Goal: Task Accomplishment & Management: Manage account settings

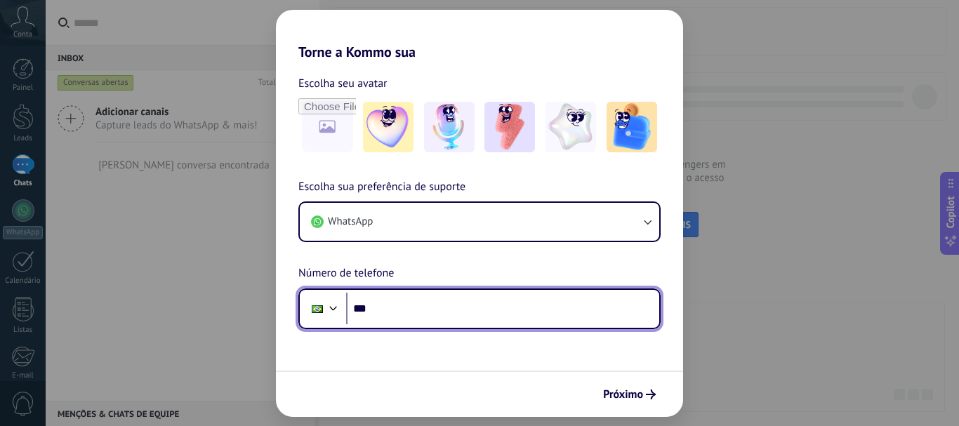
click at [379, 312] on input "***" at bounding box center [502, 309] width 313 height 32
type input "**********"
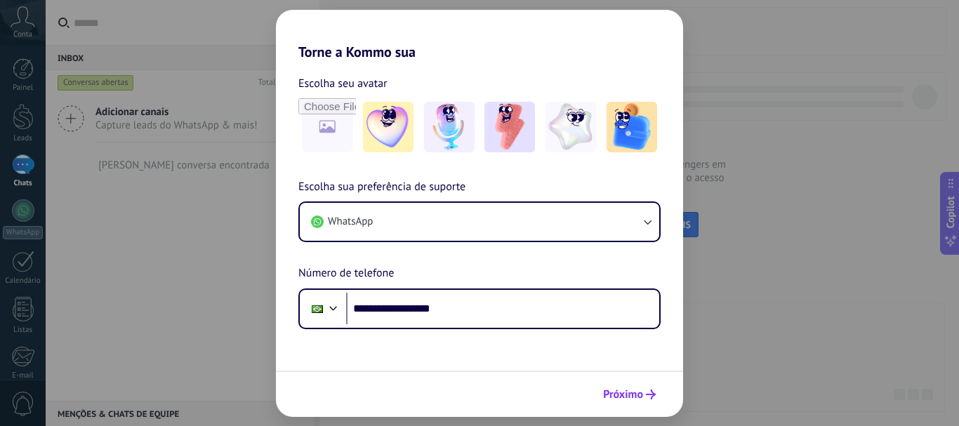
click at [633, 392] on span "Próximo" at bounding box center [623, 395] width 40 height 10
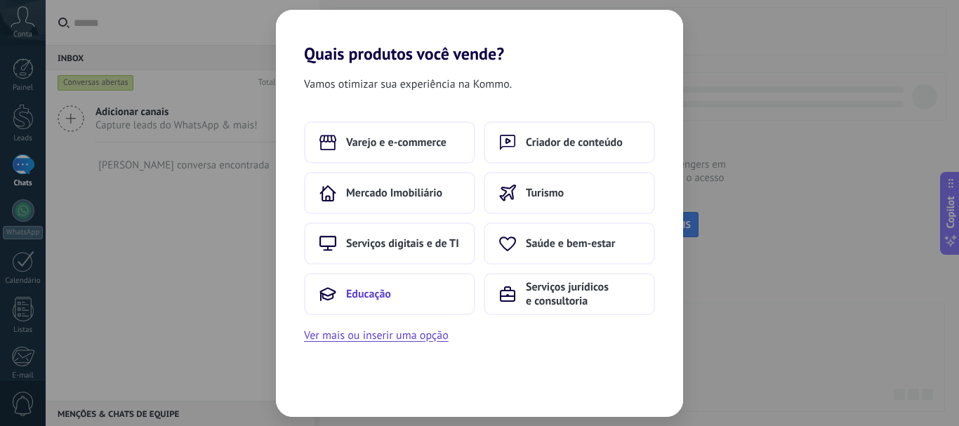
click at [371, 293] on span "Educação" at bounding box center [368, 294] width 45 height 14
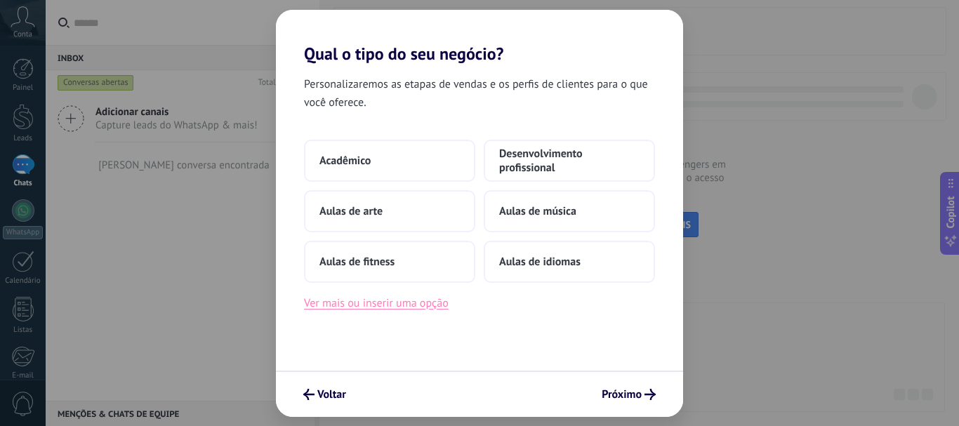
click at [383, 302] on button "Ver mais ou inserir uma opção" at bounding box center [376, 303] width 145 height 18
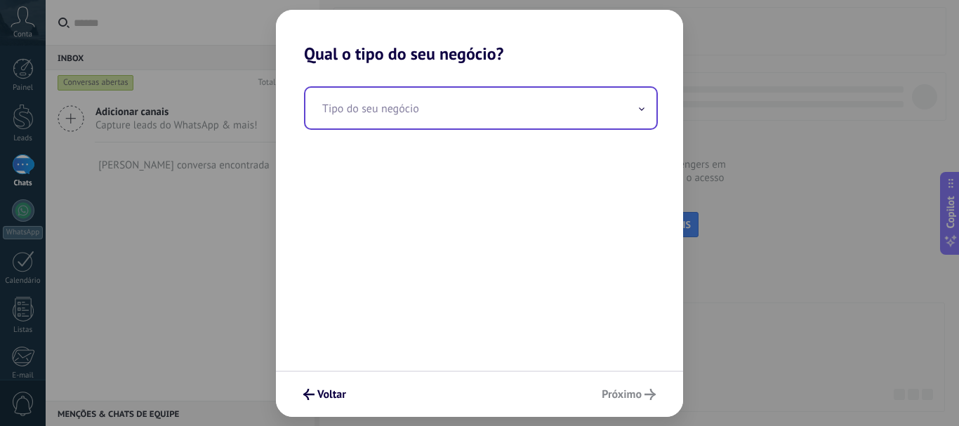
click at [640, 107] on span at bounding box center [641, 107] width 7 height 13
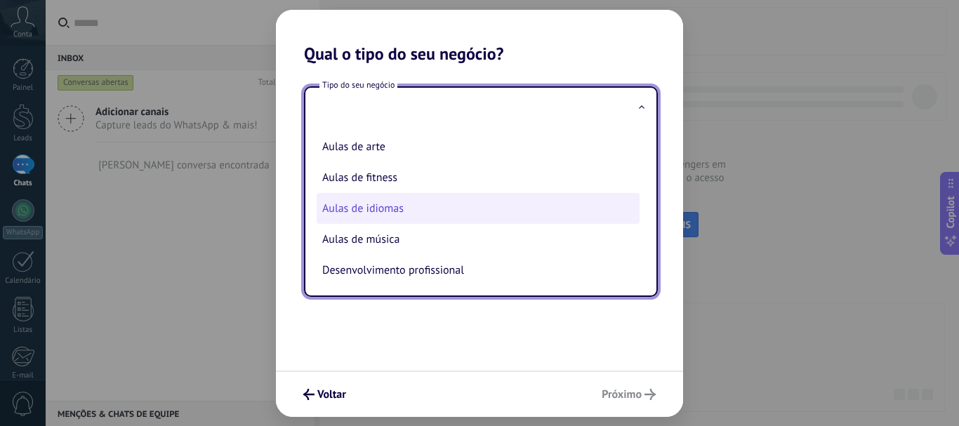
scroll to position [32, 0]
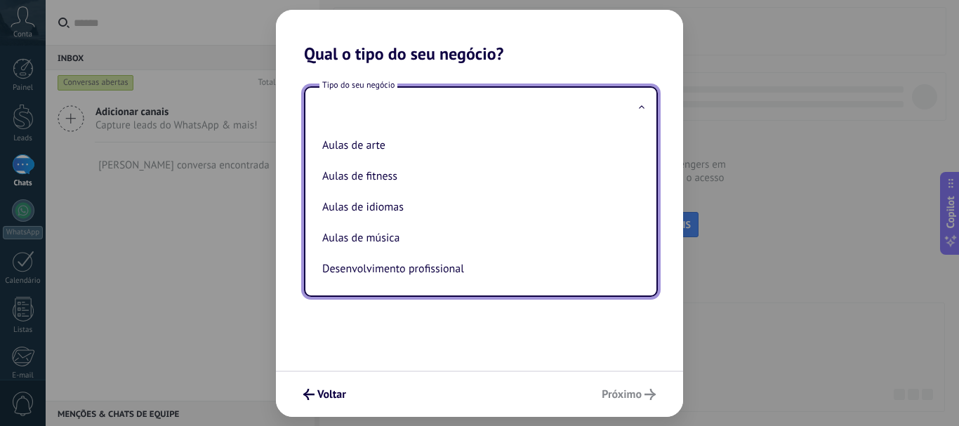
click at [348, 105] on input "text" at bounding box center [480, 108] width 351 height 41
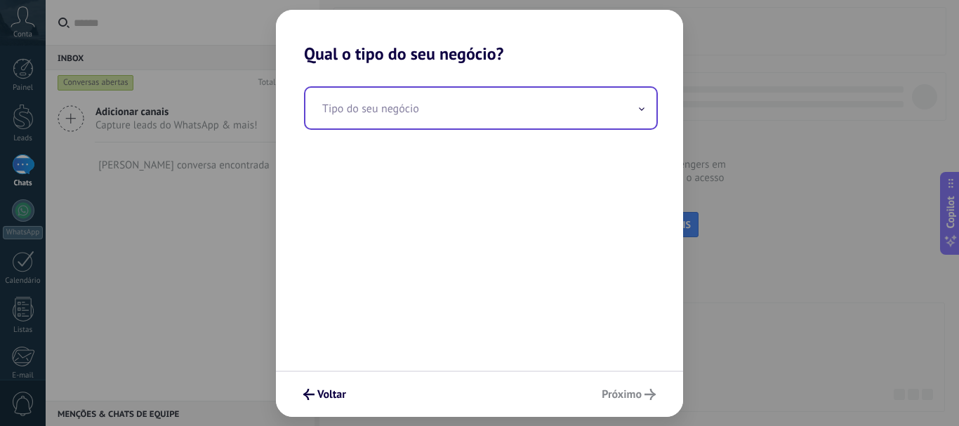
click at [641, 109] on icon at bounding box center [642, 109] width 6 height 4
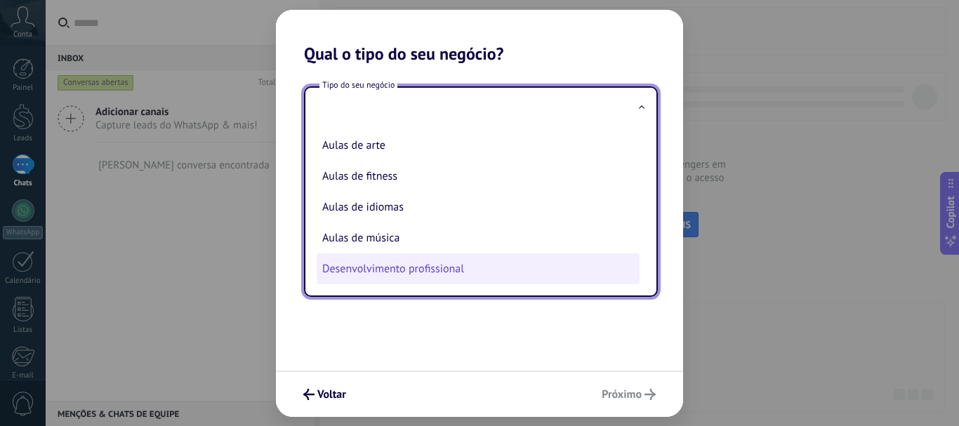
click at [415, 269] on li "Desenvolvimento profissional" at bounding box center [478, 269] width 323 height 31
type input "**********"
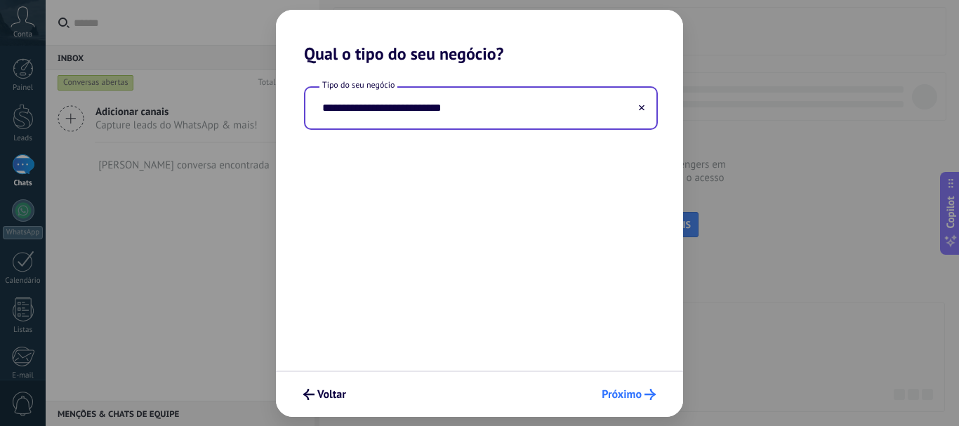
click at [626, 393] on span "Próximo" at bounding box center [622, 395] width 40 height 10
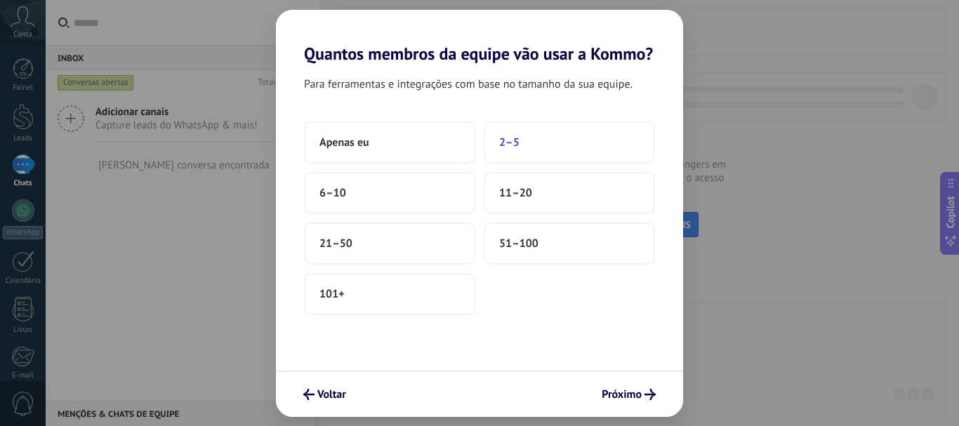
click at [501, 143] on span "2–5" at bounding box center [509, 143] width 20 height 14
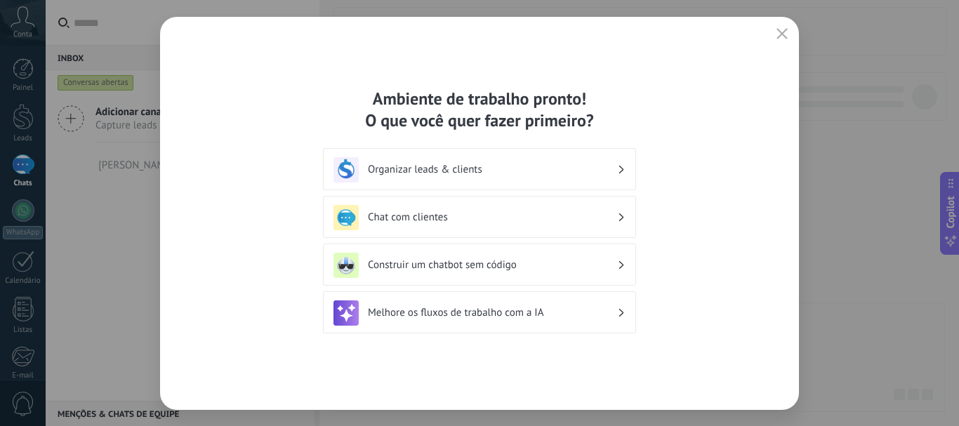
click at [614, 313] on h3 "Melhore os fluxos de trabalho com a IA" at bounding box center [492, 312] width 249 height 13
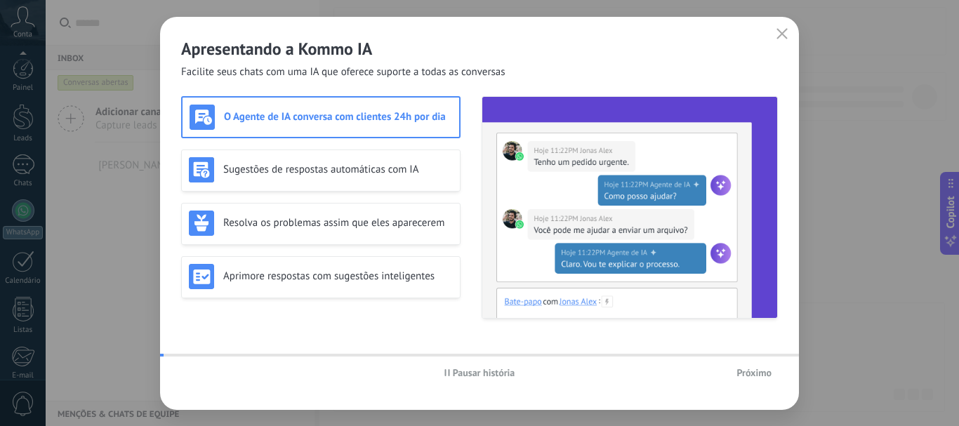
scroll to position [158, 0]
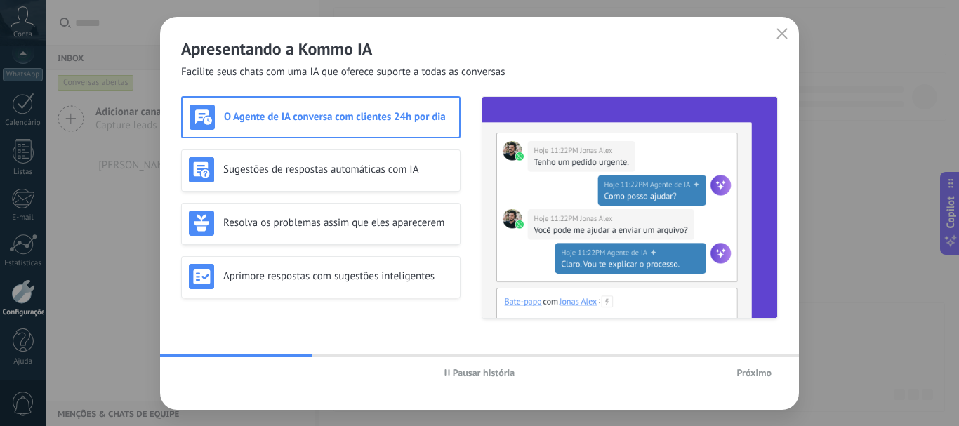
click at [755, 372] on span "Próximo" at bounding box center [754, 373] width 35 height 10
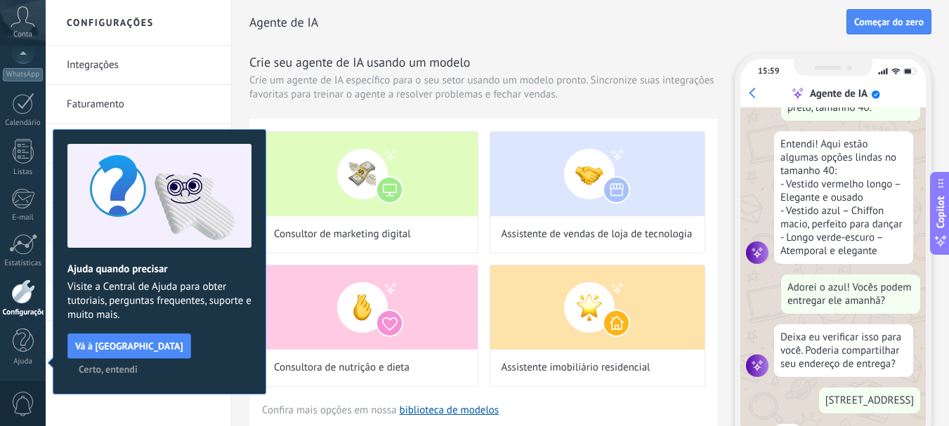
scroll to position [242, 0]
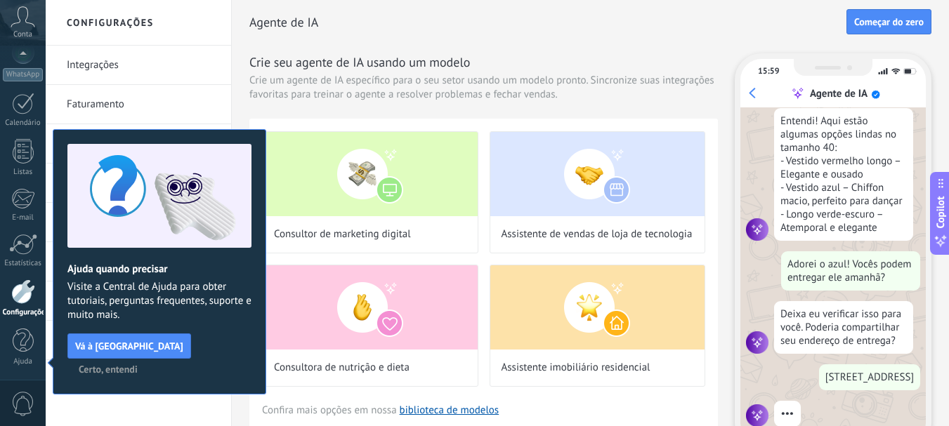
click at [138, 364] on span "Certo, entendi" at bounding box center [108, 369] width 59 height 10
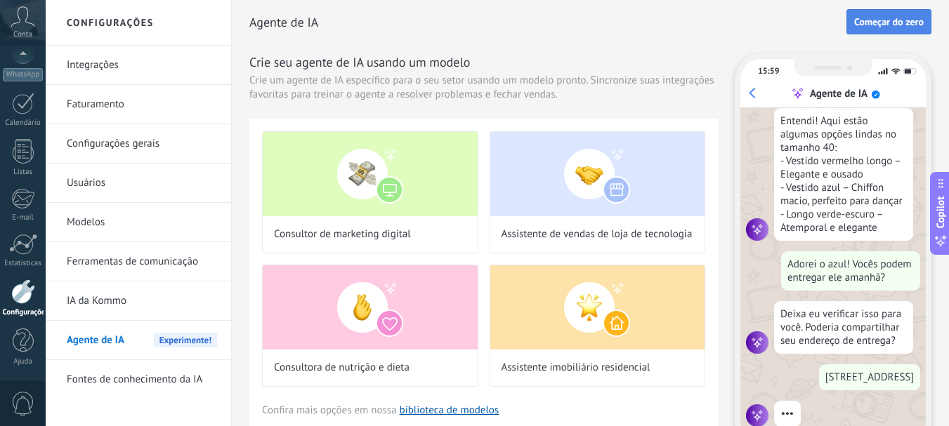
click at [903, 22] on span "Começar do zero" at bounding box center [889, 22] width 70 height 10
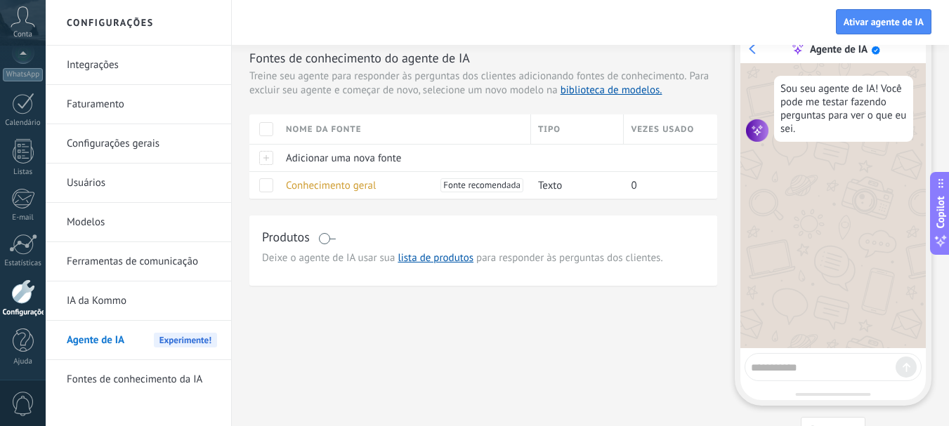
scroll to position [0, 0]
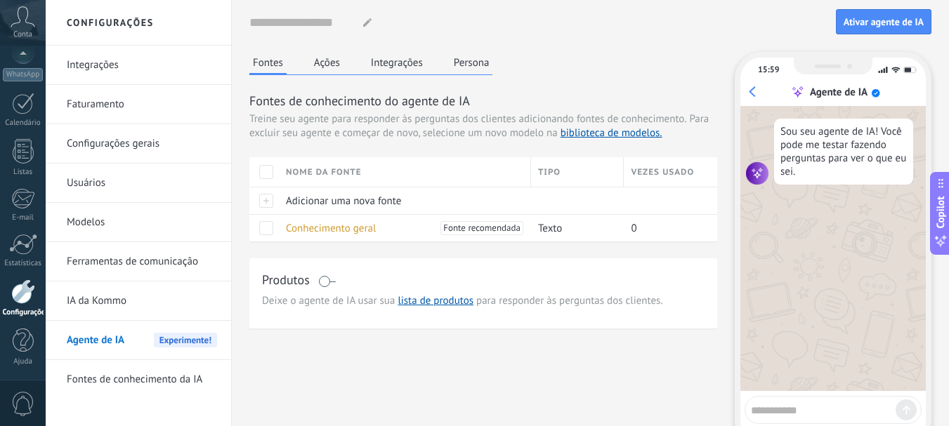
click at [400, 63] on button "Integrações" at bounding box center [396, 62] width 59 height 21
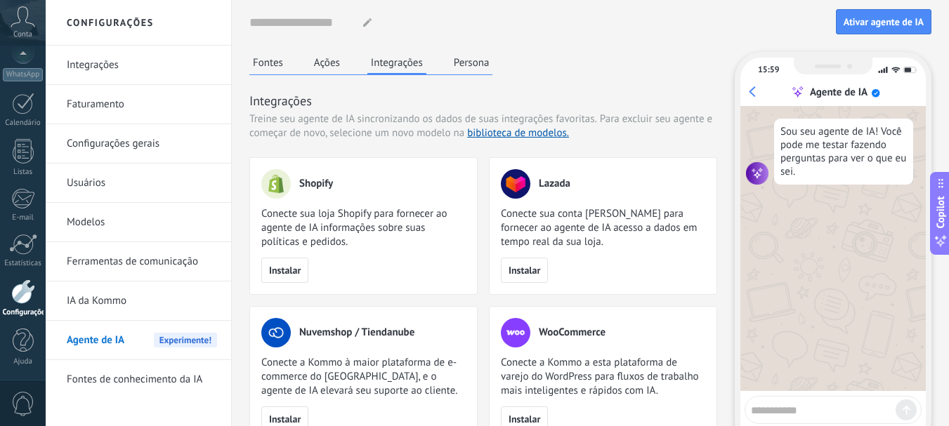
click at [107, 108] on link "Faturamento" at bounding box center [142, 104] width 150 height 39
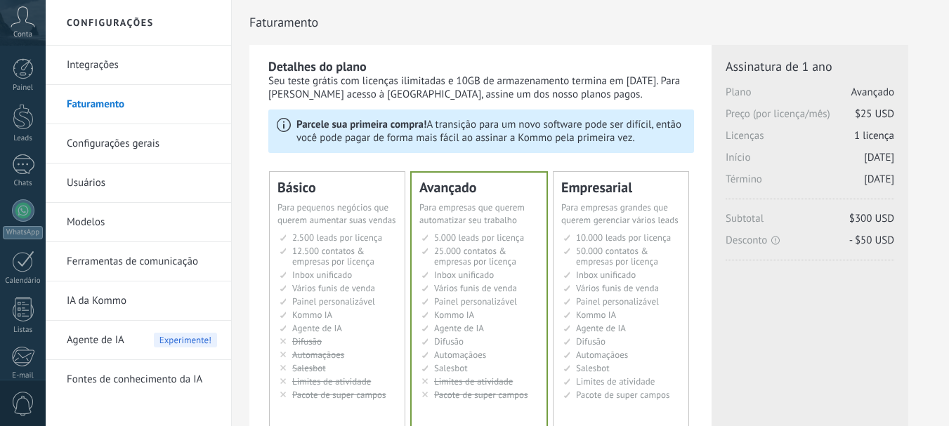
click at [112, 144] on link "Configurações gerais" at bounding box center [142, 143] width 150 height 39
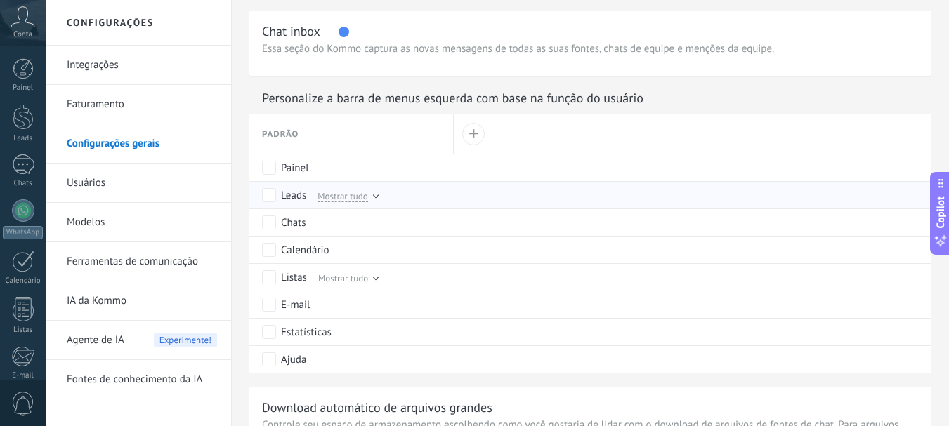
scroll to position [632, 0]
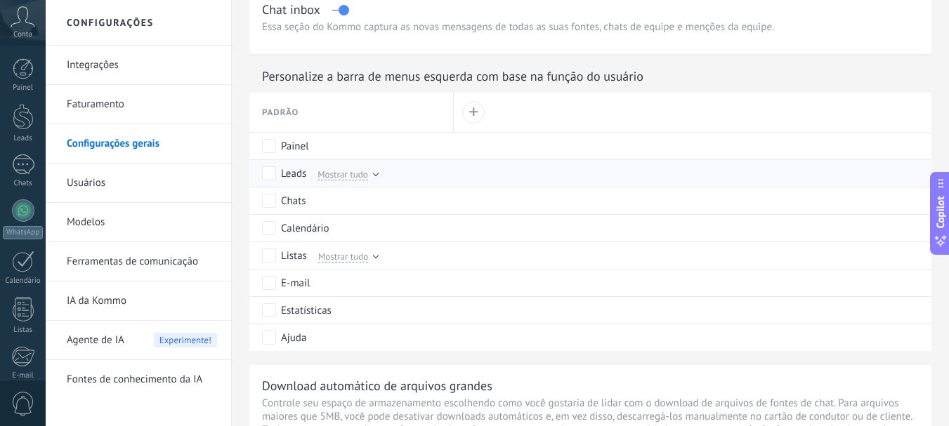
click at [374, 173] on div at bounding box center [375, 174] width 6 height 6
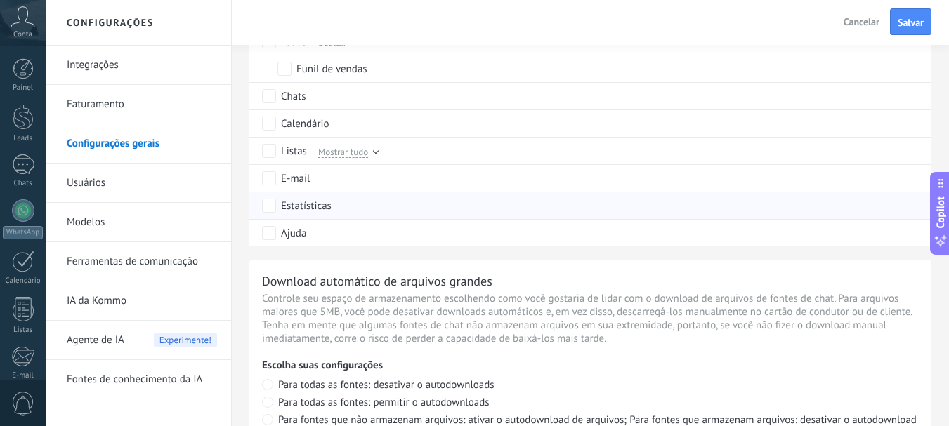
scroll to position [772, 0]
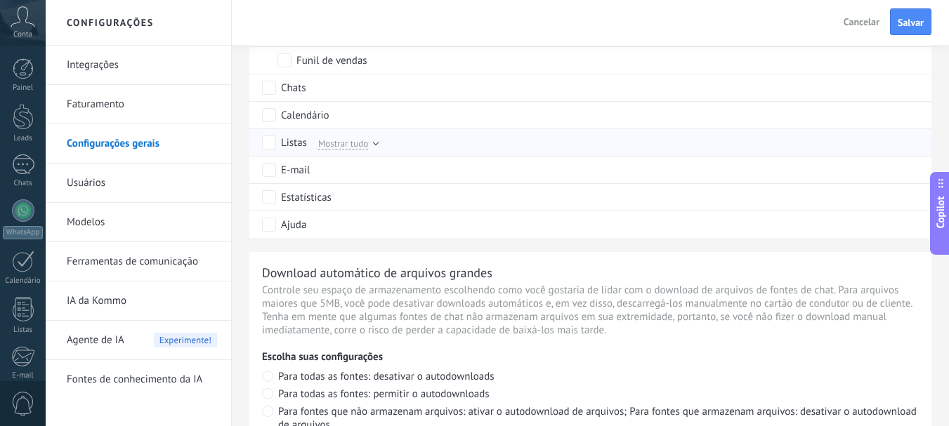
click at [373, 143] on div at bounding box center [376, 143] width 6 height 6
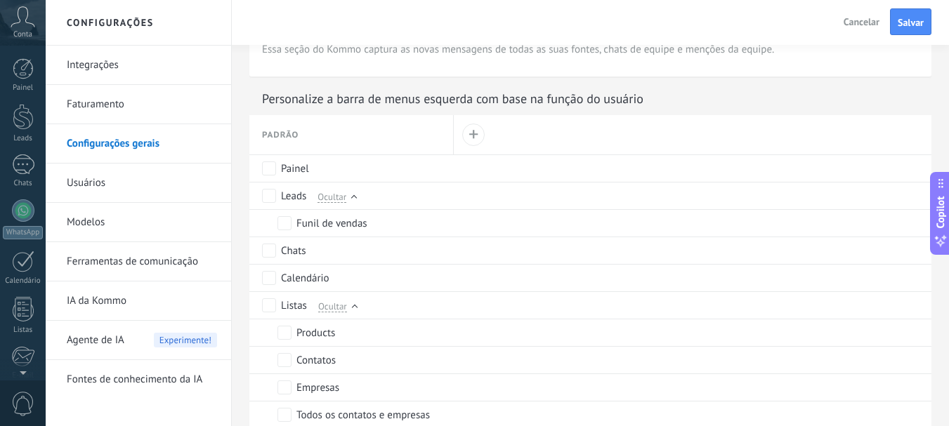
scroll to position [158, 0]
click at [107, 185] on link "Usuários" at bounding box center [142, 183] width 150 height 39
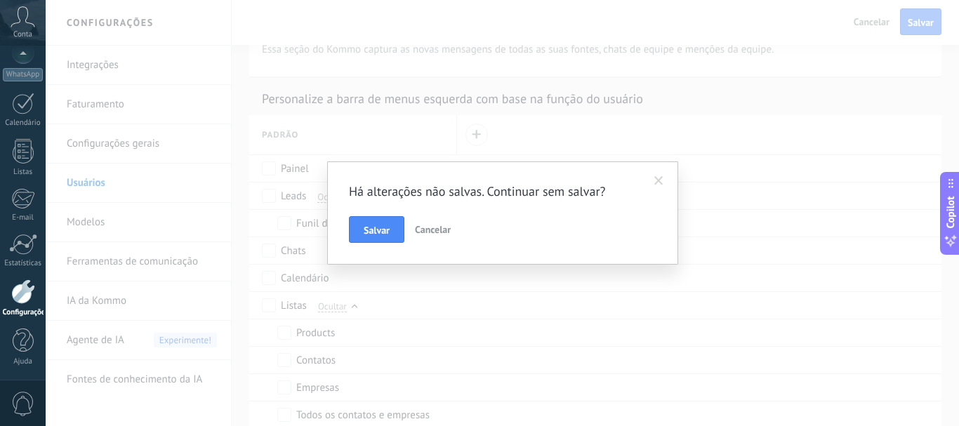
click at [430, 231] on span "Cancelar" at bounding box center [433, 229] width 36 height 13
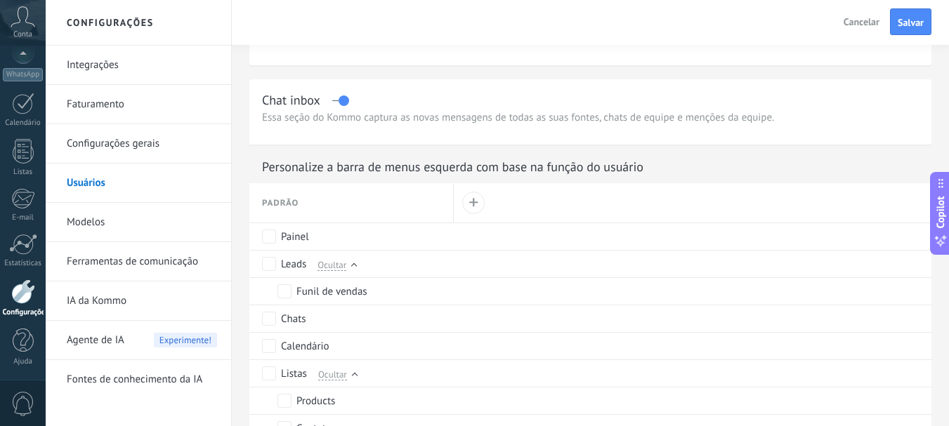
scroll to position [118, 0]
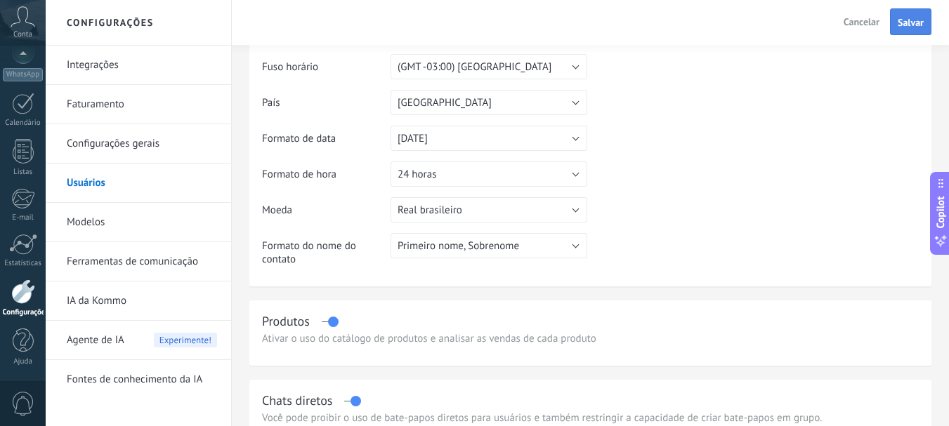
click at [906, 22] on span "Salvar" at bounding box center [910, 23] width 26 height 10
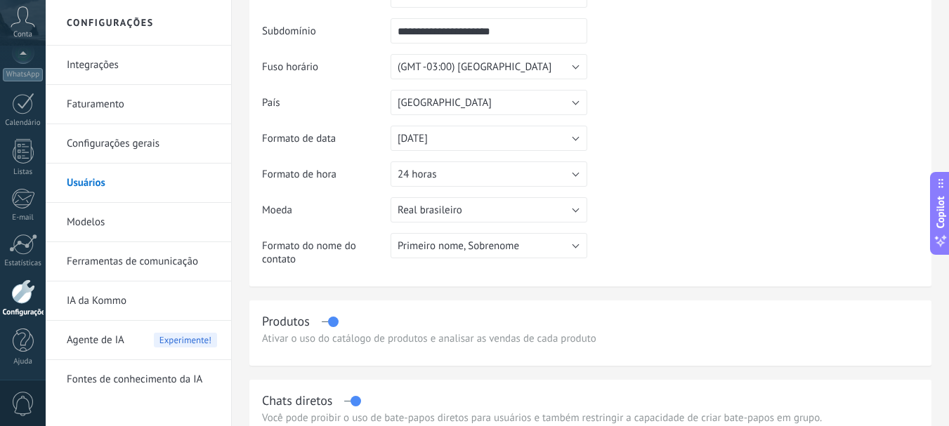
scroll to position [71, 0]
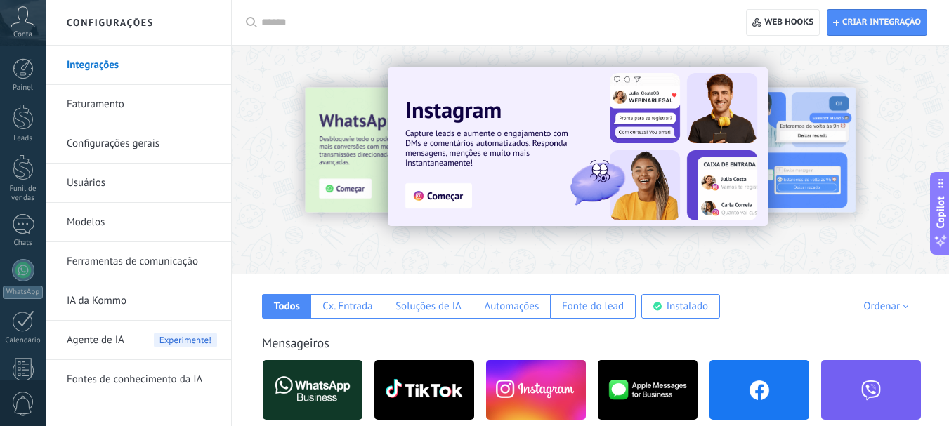
click at [446, 25] on input "text" at bounding box center [487, 22] width 452 height 15
click at [912, 72] on div at bounding box center [590, 156] width 717 height 202
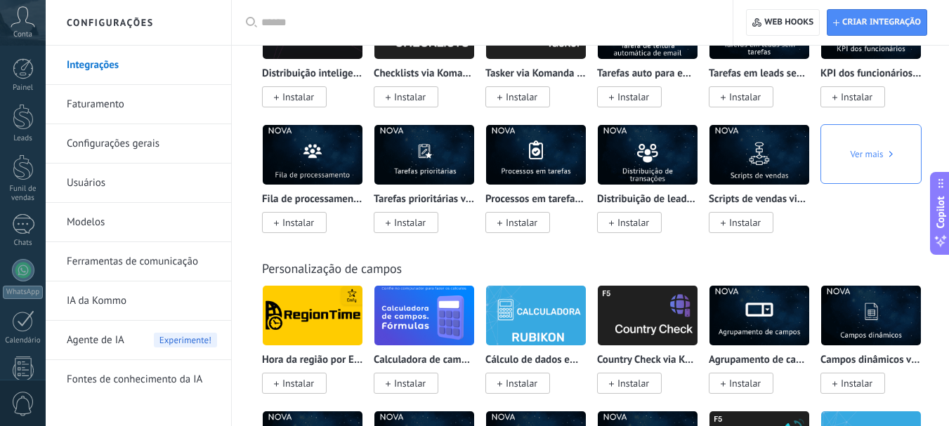
scroll to position [5618, 0]
